Goal: Navigation & Orientation: Find specific page/section

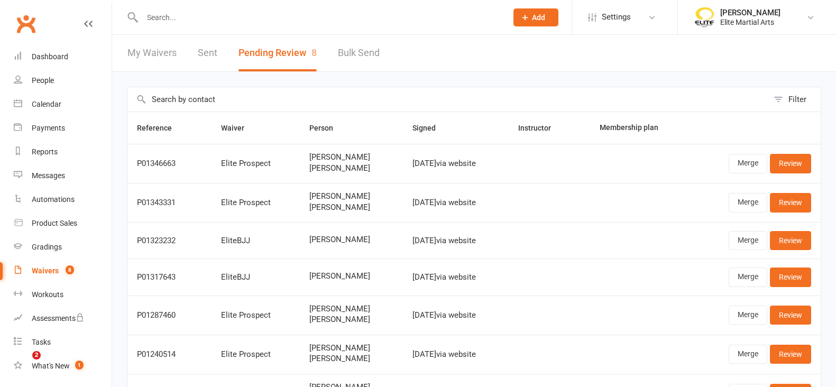
select select "100"
click at [38, 59] on div "Dashboard" at bounding box center [50, 56] width 36 height 8
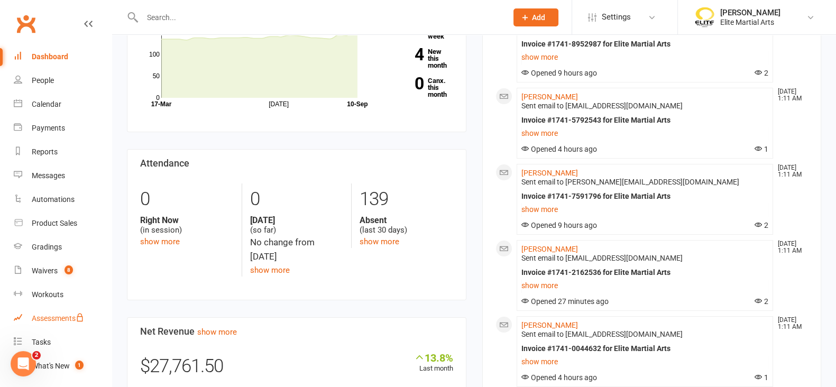
scroll to position [121, 0]
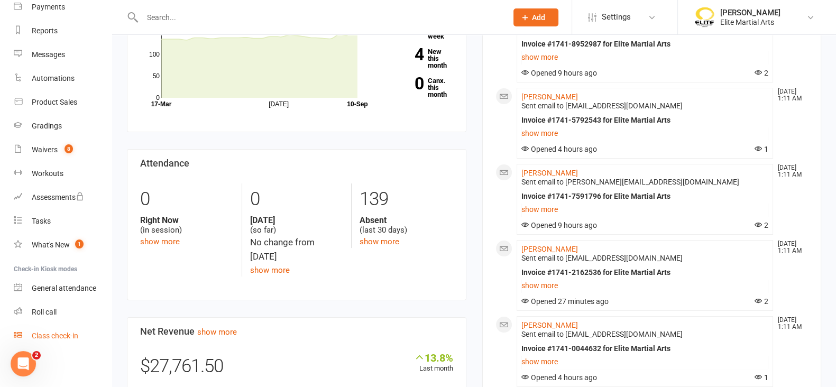
click at [56, 332] on div "Class check-in" at bounding box center [55, 336] width 47 height 8
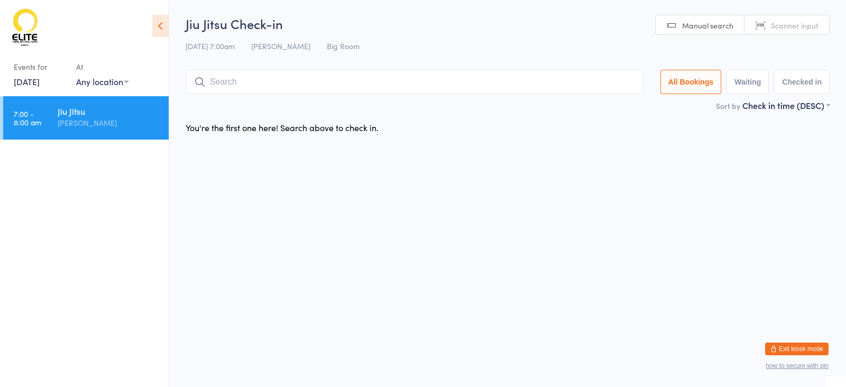
click at [687, 83] on button "All Bookings" at bounding box center [690, 82] width 61 height 24
click at [687, 85] on button "All Bookings" at bounding box center [690, 82] width 61 height 24
click at [797, 348] on button "Exit kiosk mode" at bounding box center [796, 349] width 63 height 13
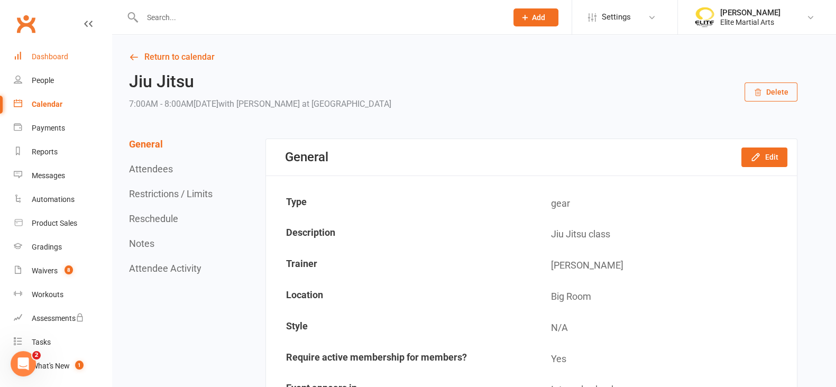
click at [50, 54] on div "Dashboard" at bounding box center [50, 56] width 36 height 8
